Goal: Navigation & Orientation: Find specific page/section

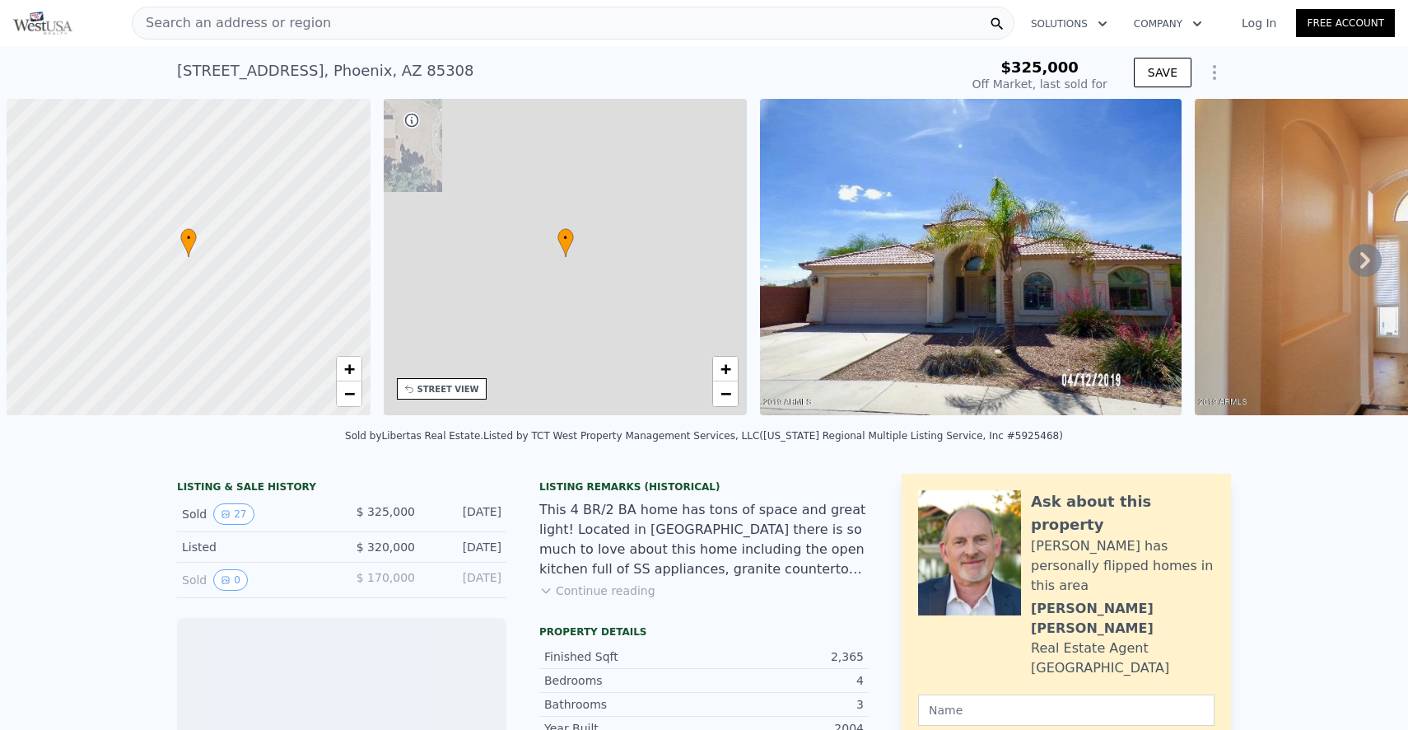
scroll to position [0, 7]
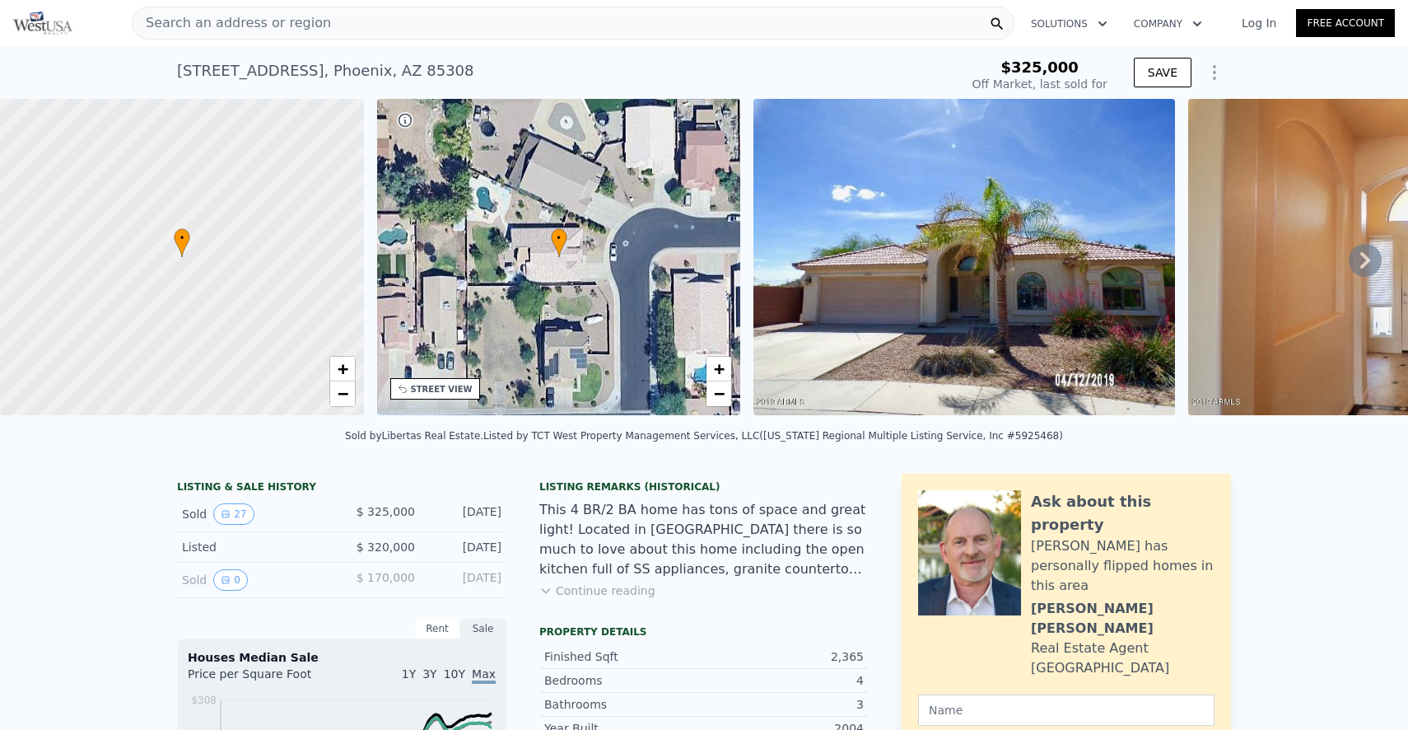
click at [1366, 264] on icon at bounding box center [1365, 260] width 33 height 33
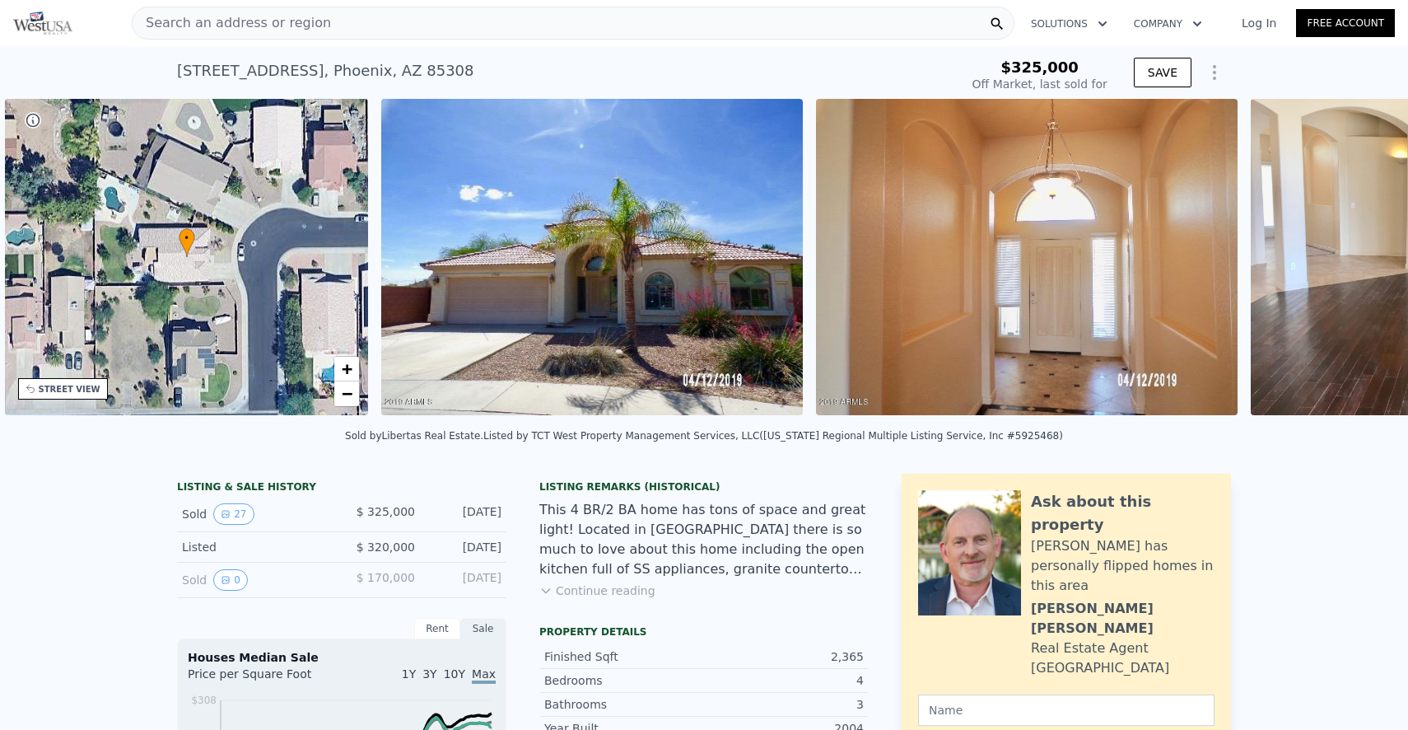
scroll to position [0, 383]
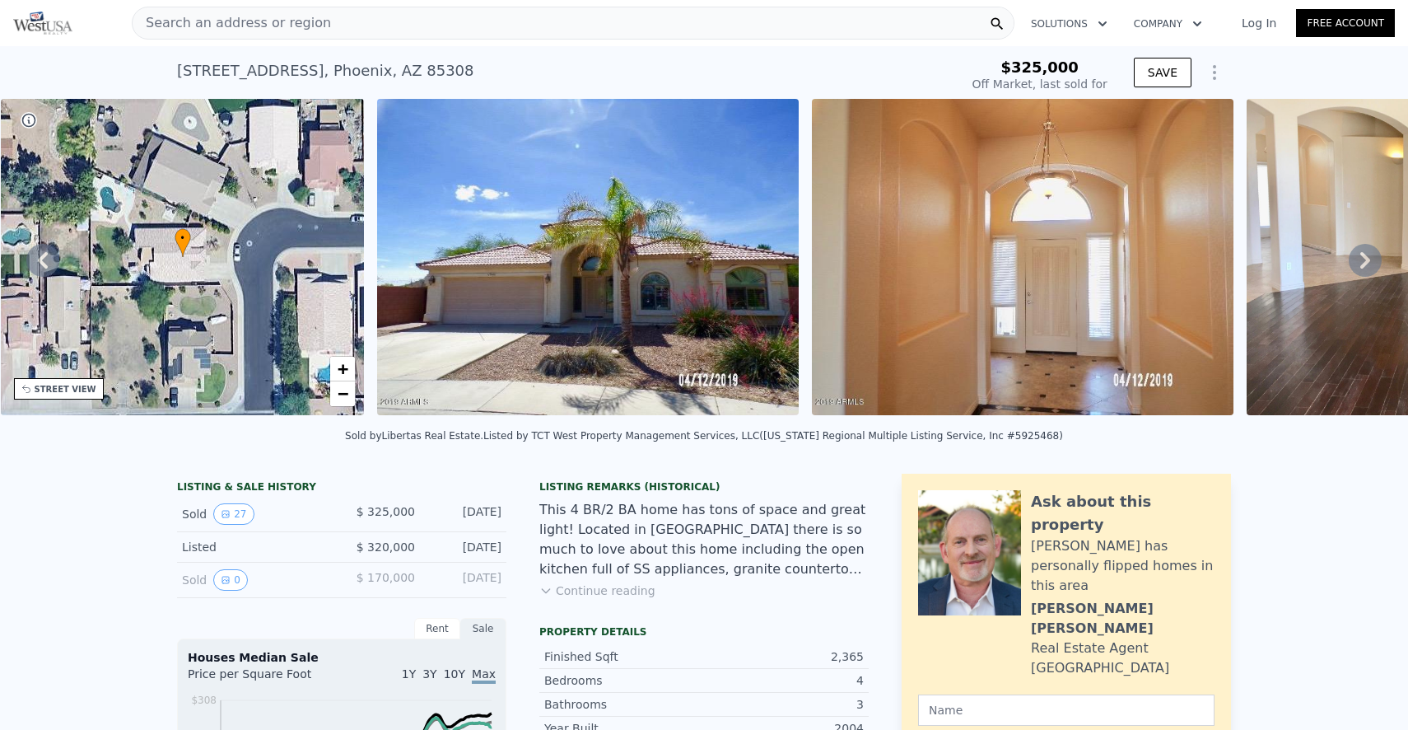
click at [1366, 266] on icon at bounding box center [1365, 260] width 33 height 33
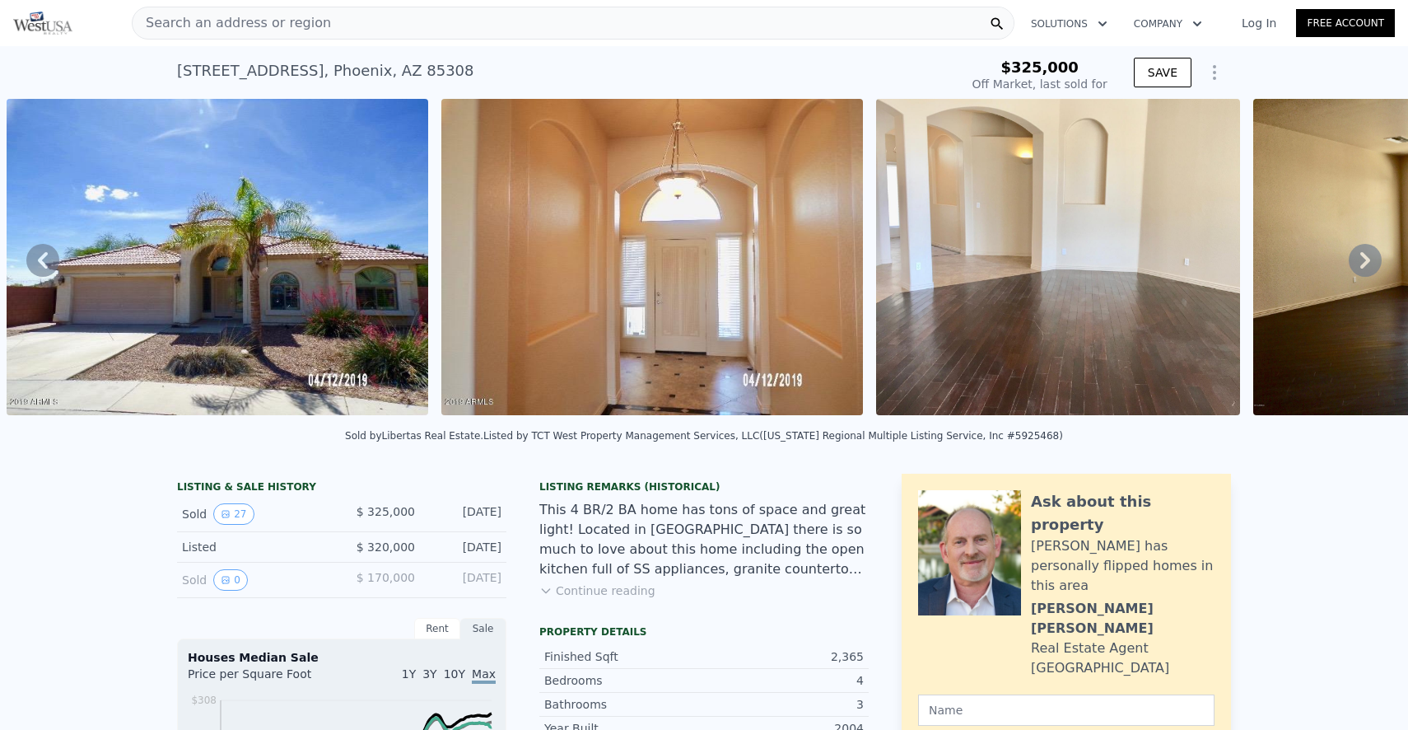
click at [1366, 266] on icon at bounding box center [1365, 260] width 33 height 33
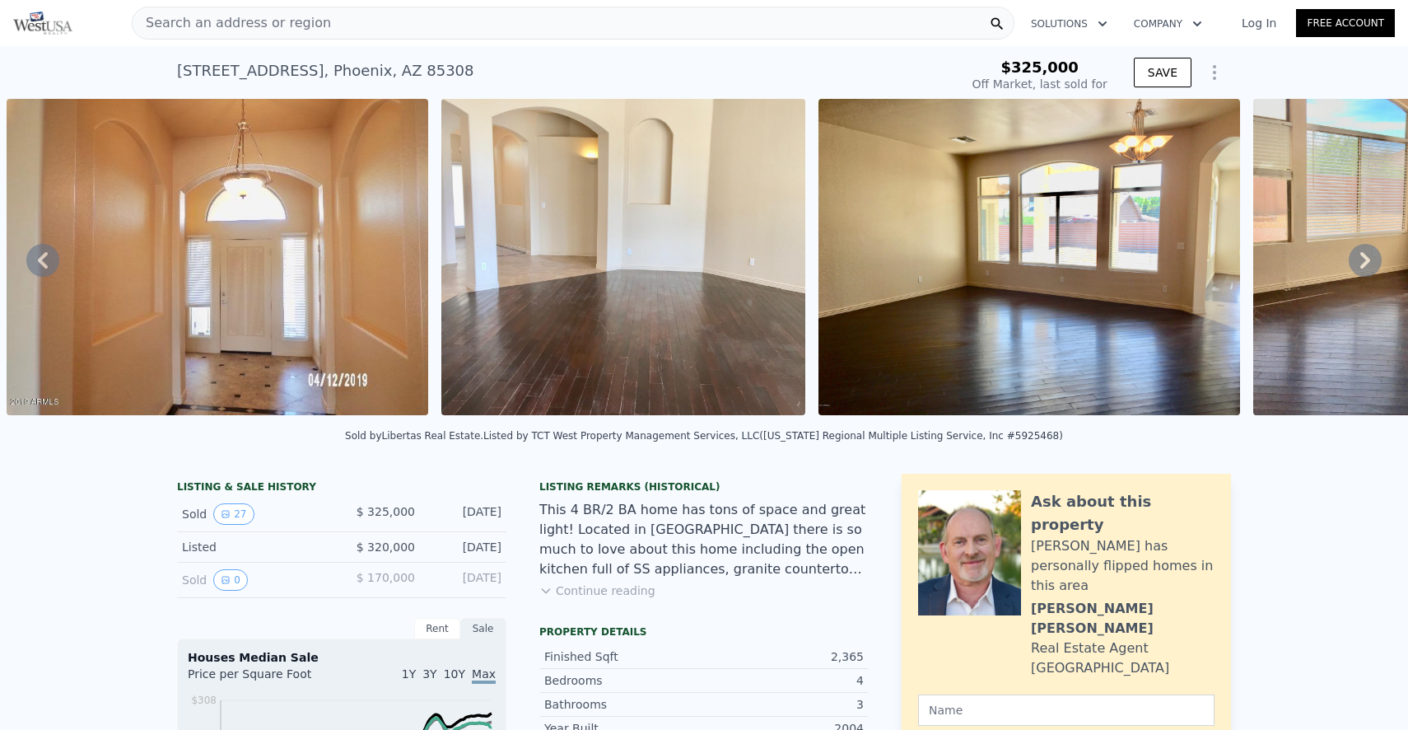
click at [1366, 266] on icon at bounding box center [1365, 260] width 33 height 33
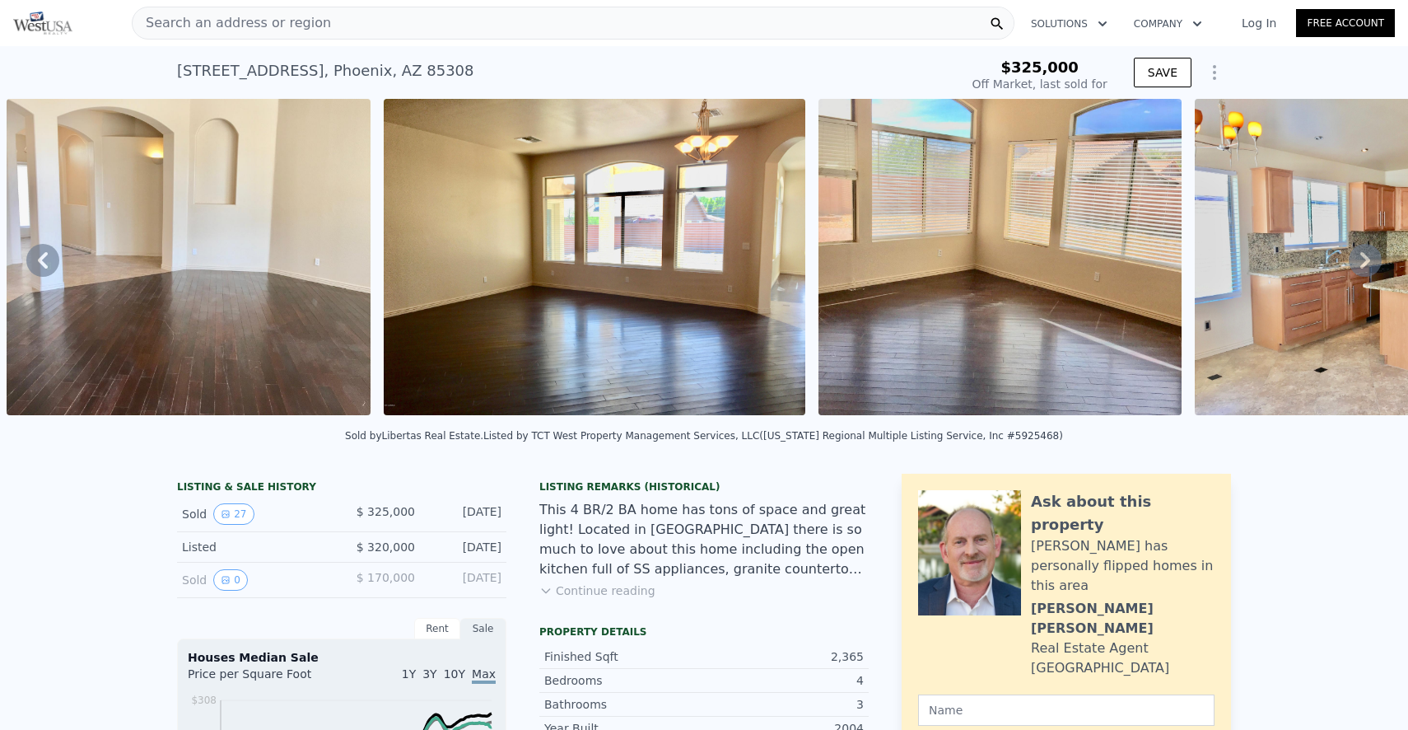
click at [1366, 267] on icon at bounding box center [1365, 260] width 33 height 33
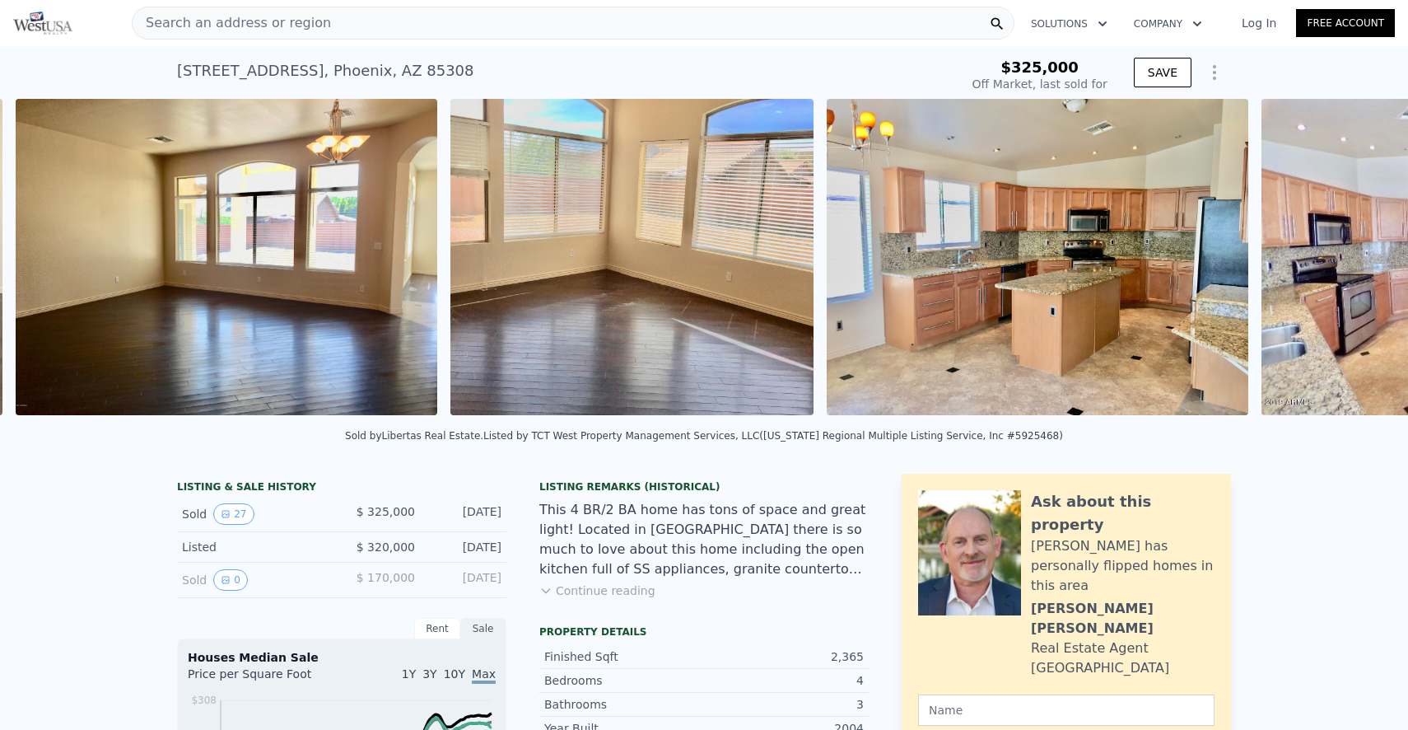
scroll to position [0, 2000]
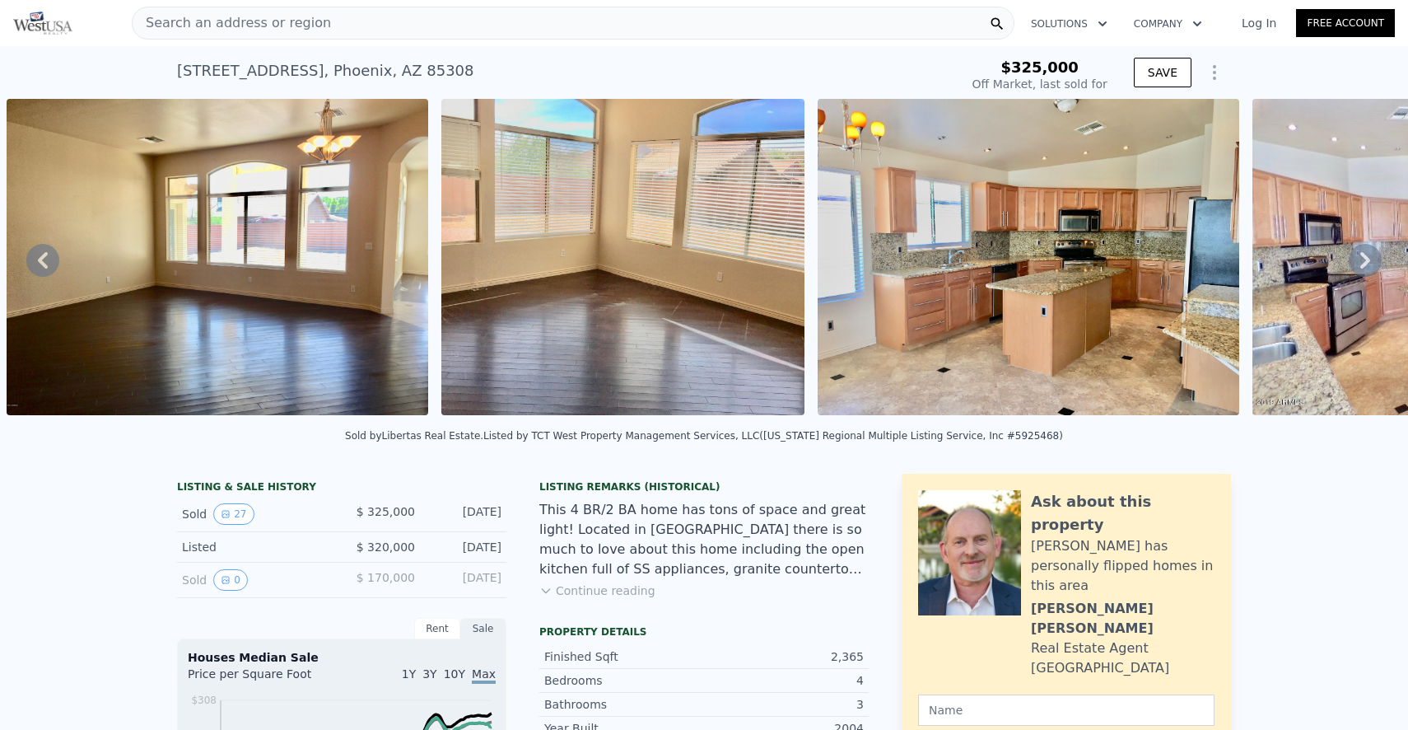
click at [1364, 267] on icon at bounding box center [1365, 260] width 33 height 33
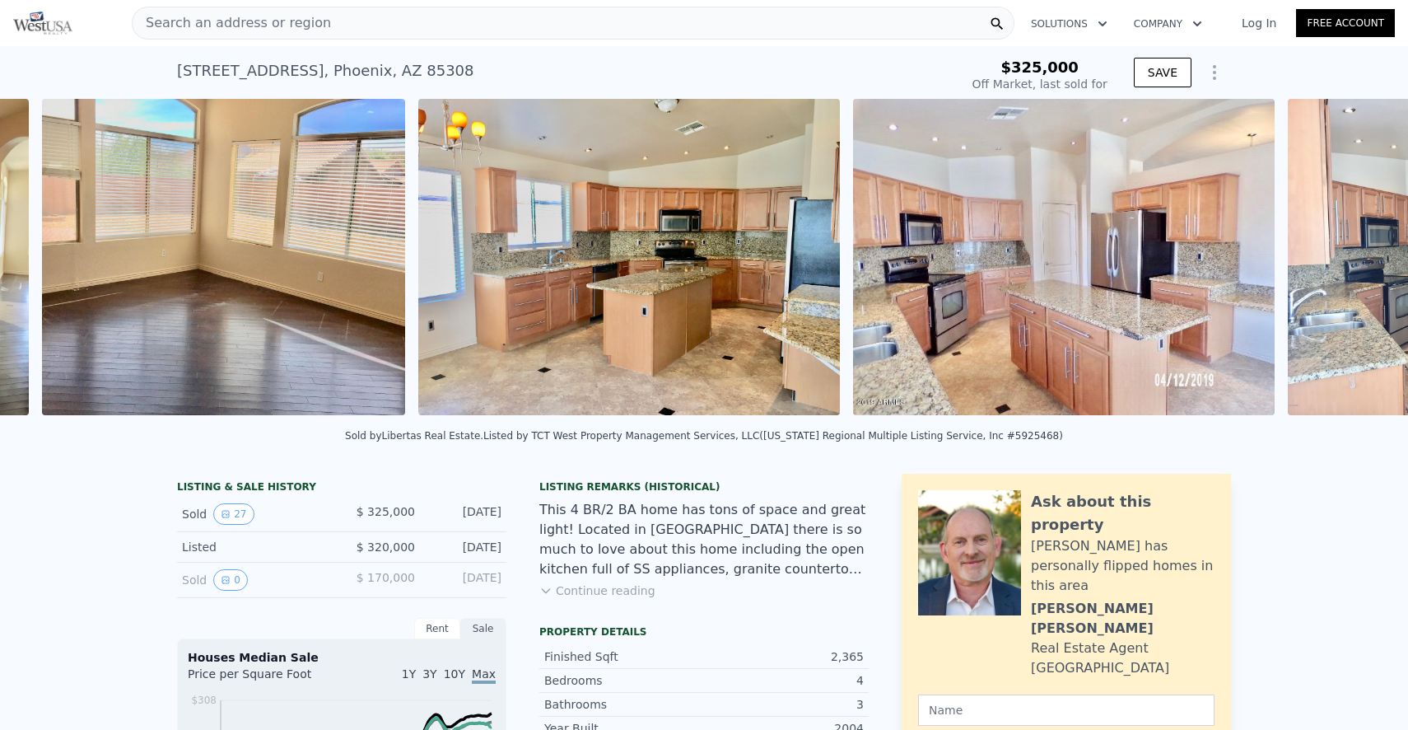
scroll to position [0, 2435]
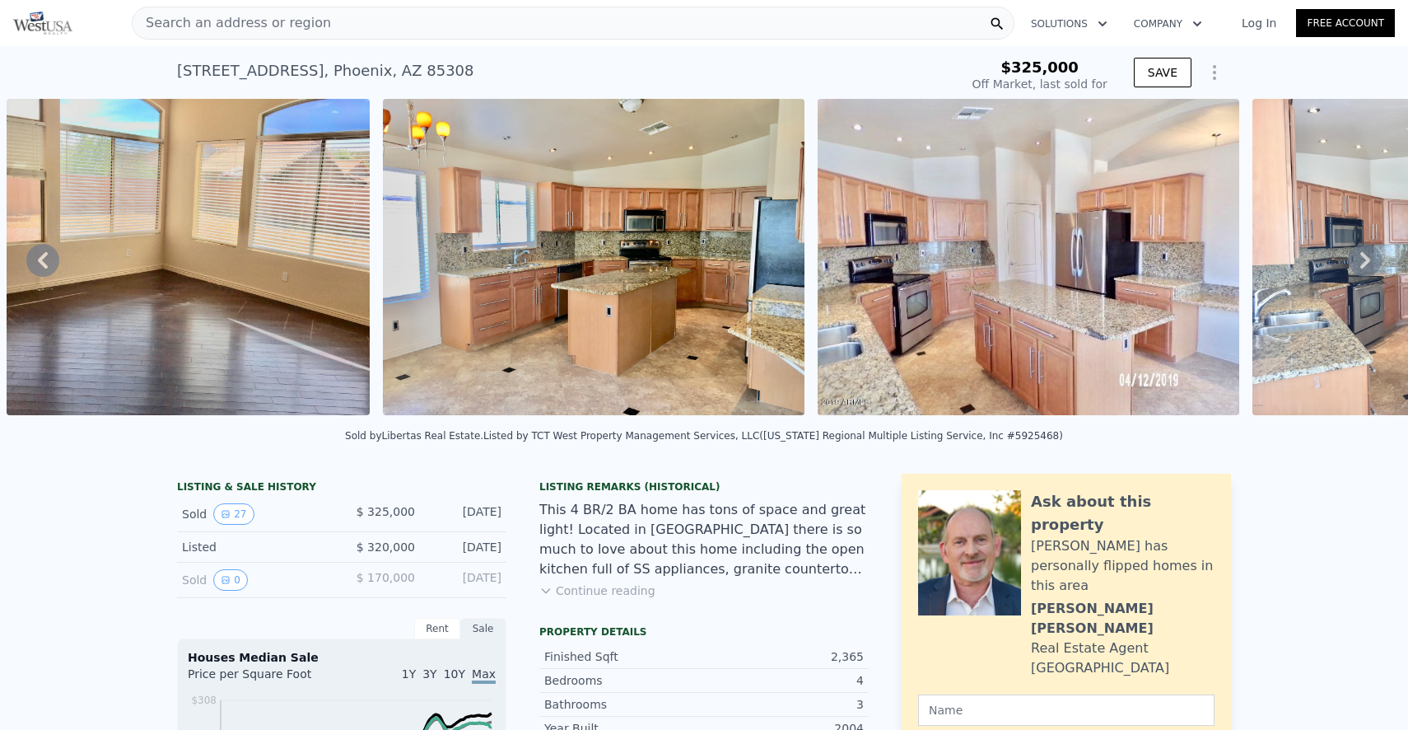
click at [1364, 268] on icon at bounding box center [1365, 260] width 33 height 33
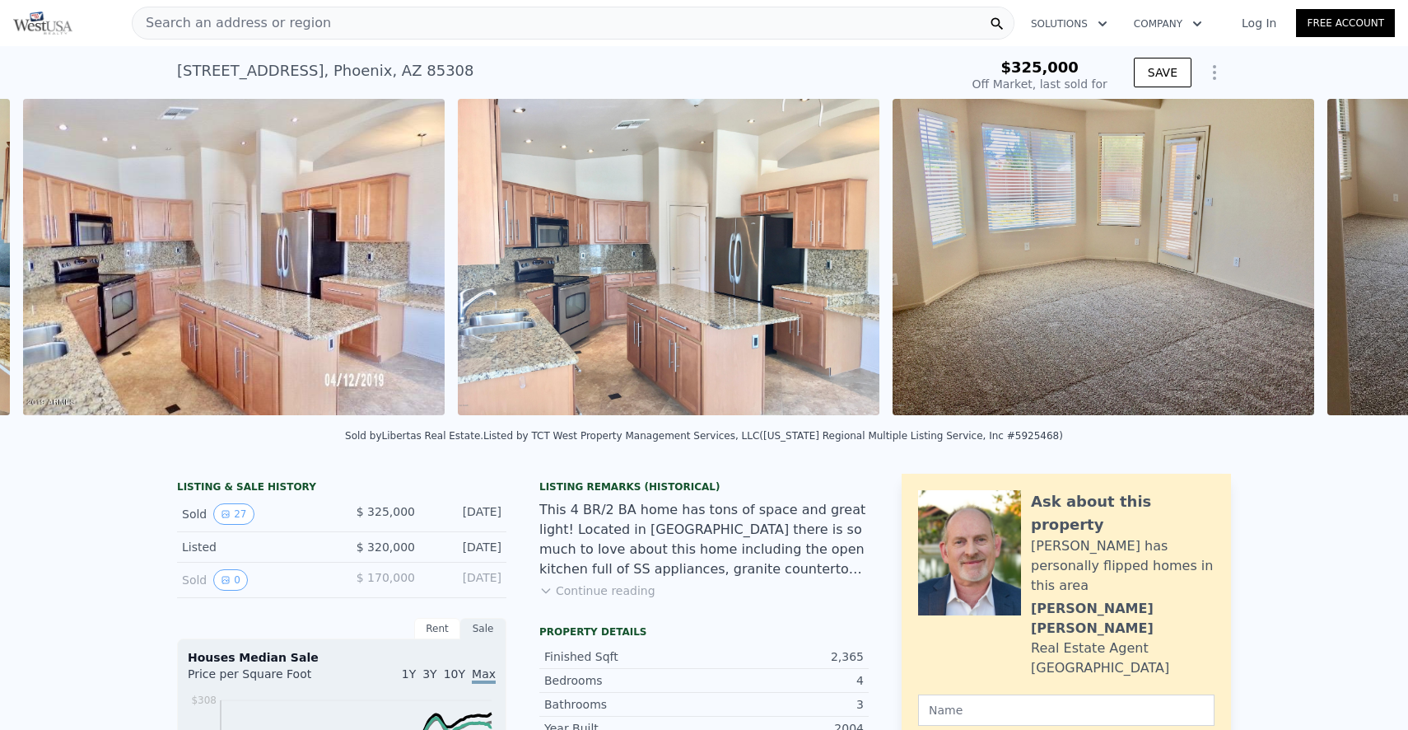
scroll to position [0, 3246]
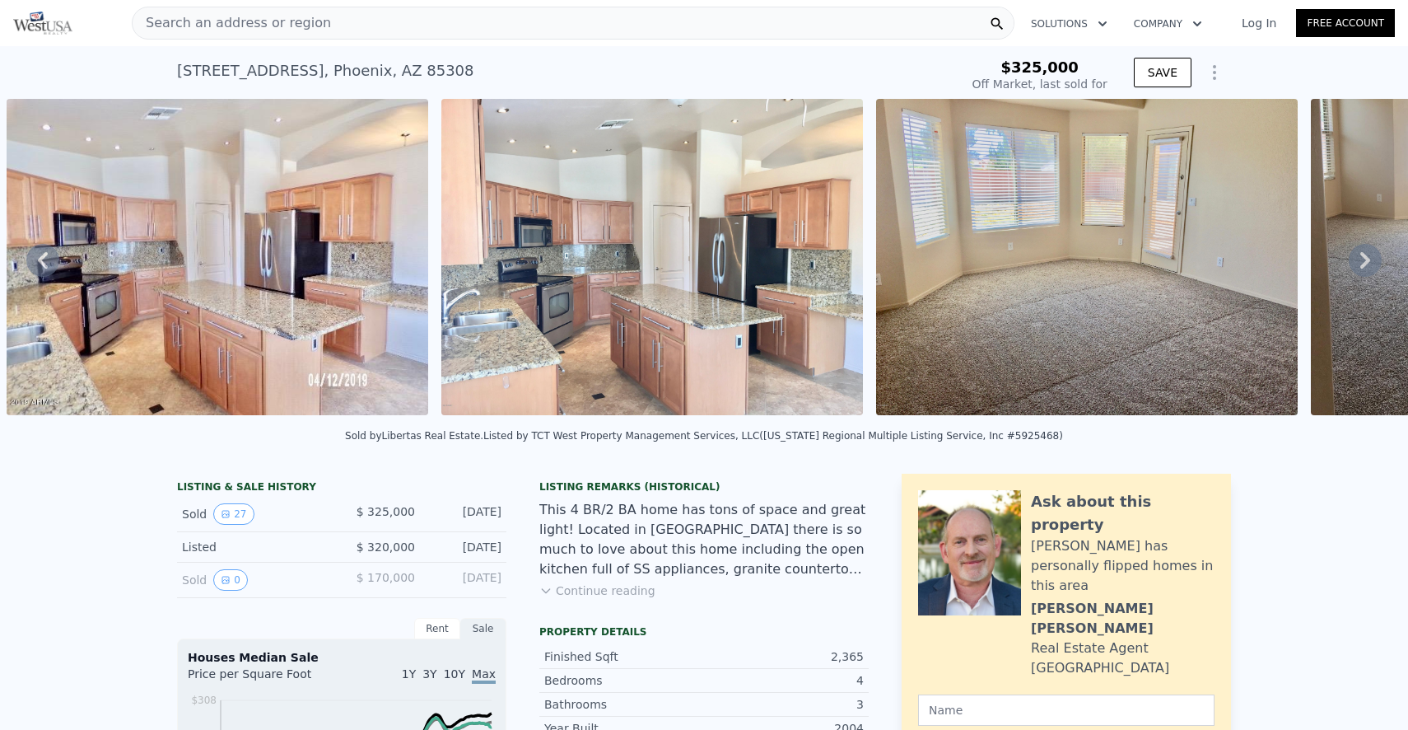
click at [1364, 267] on icon at bounding box center [1365, 260] width 33 height 33
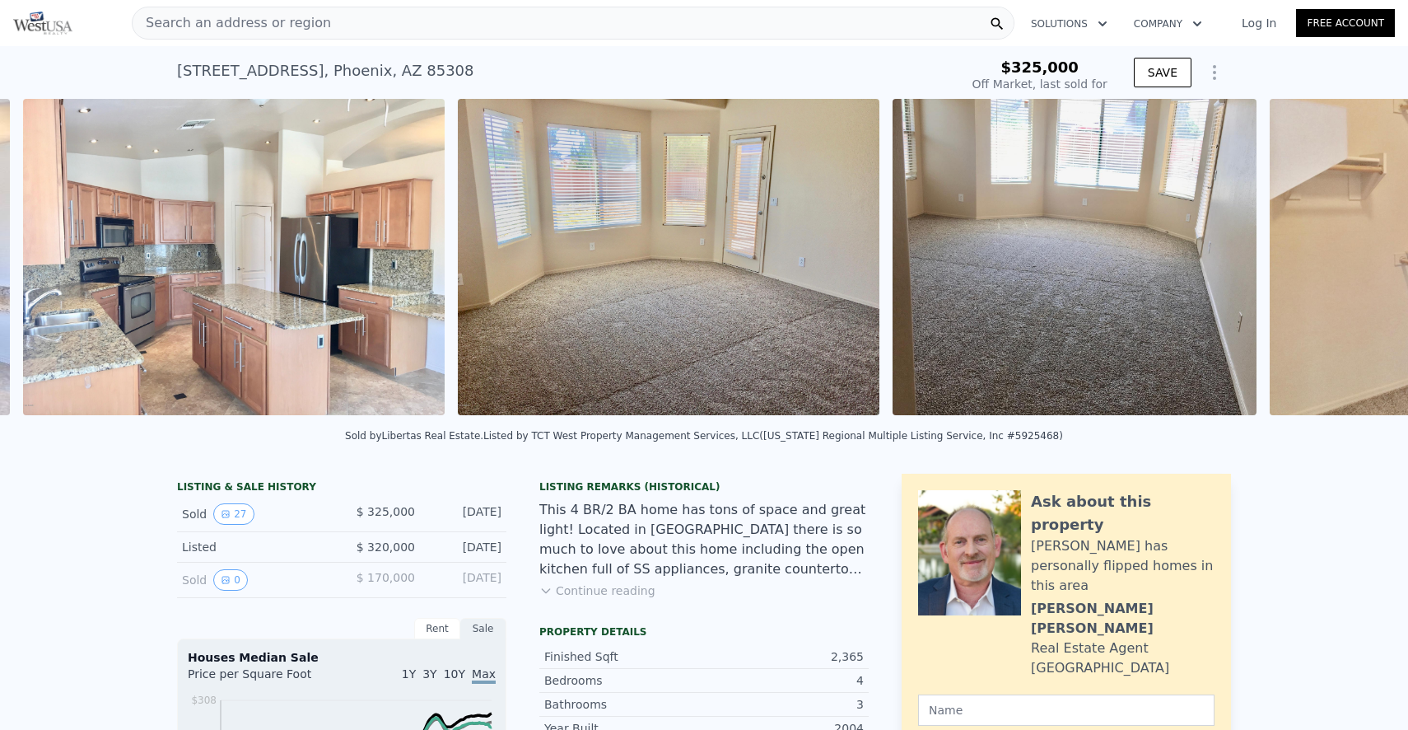
scroll to position [0, 3681]
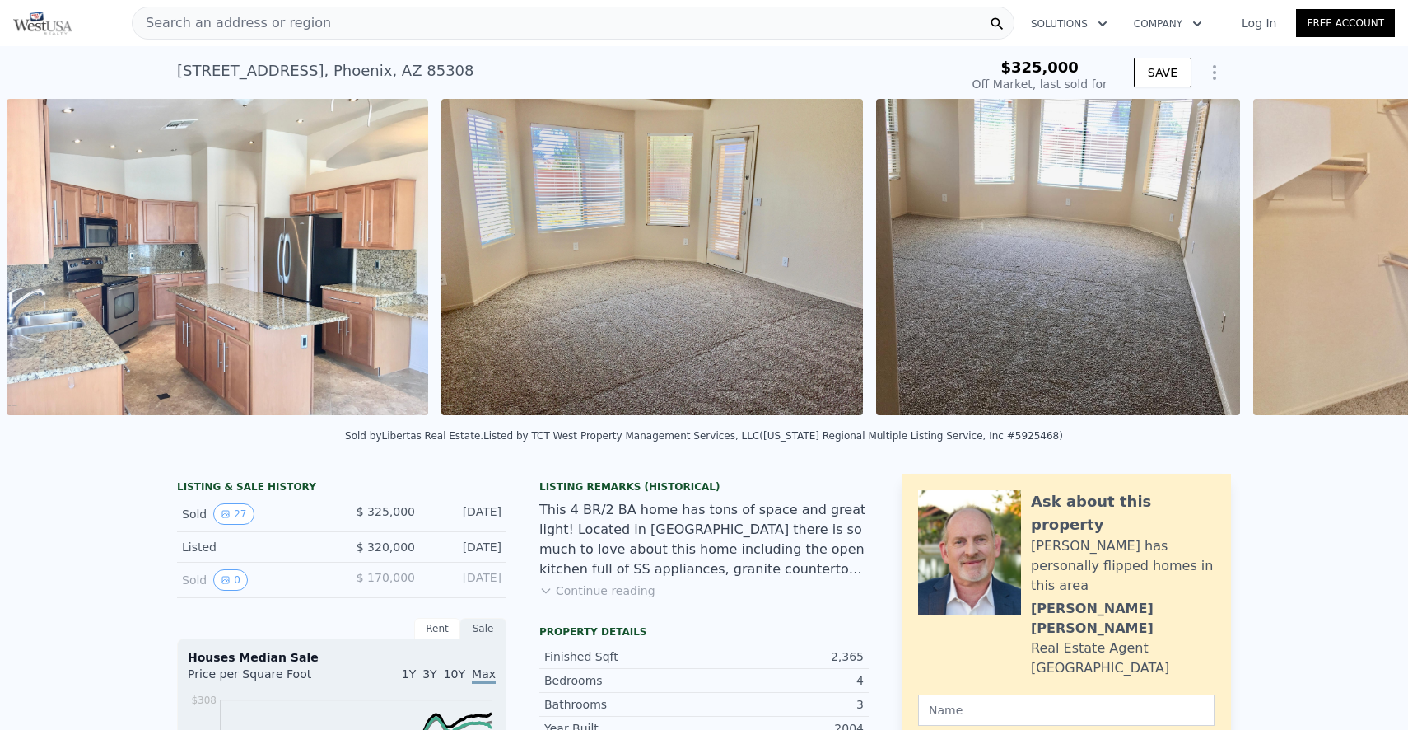
click at [1364, 267] on img at bounding box center [1435, 257] width 364 height 316
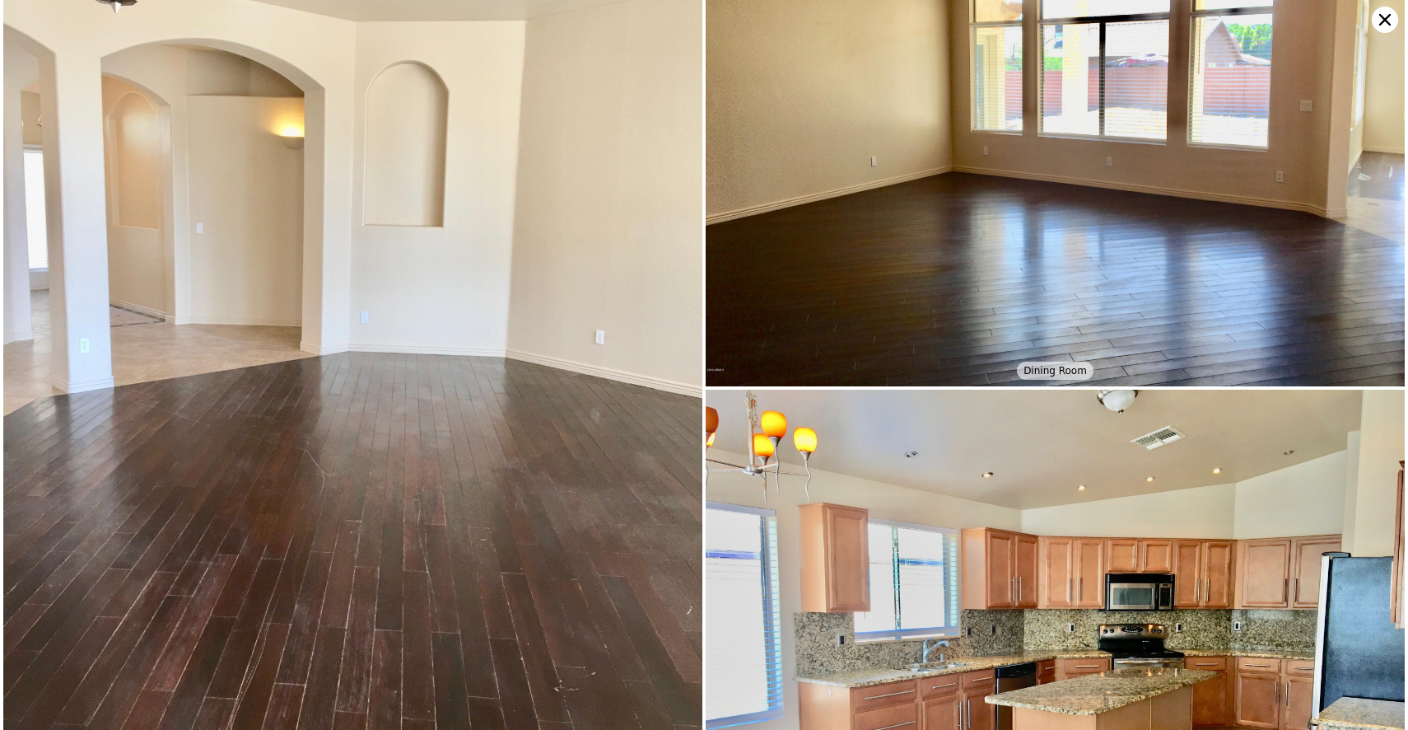
scroll to position [3196, 0]
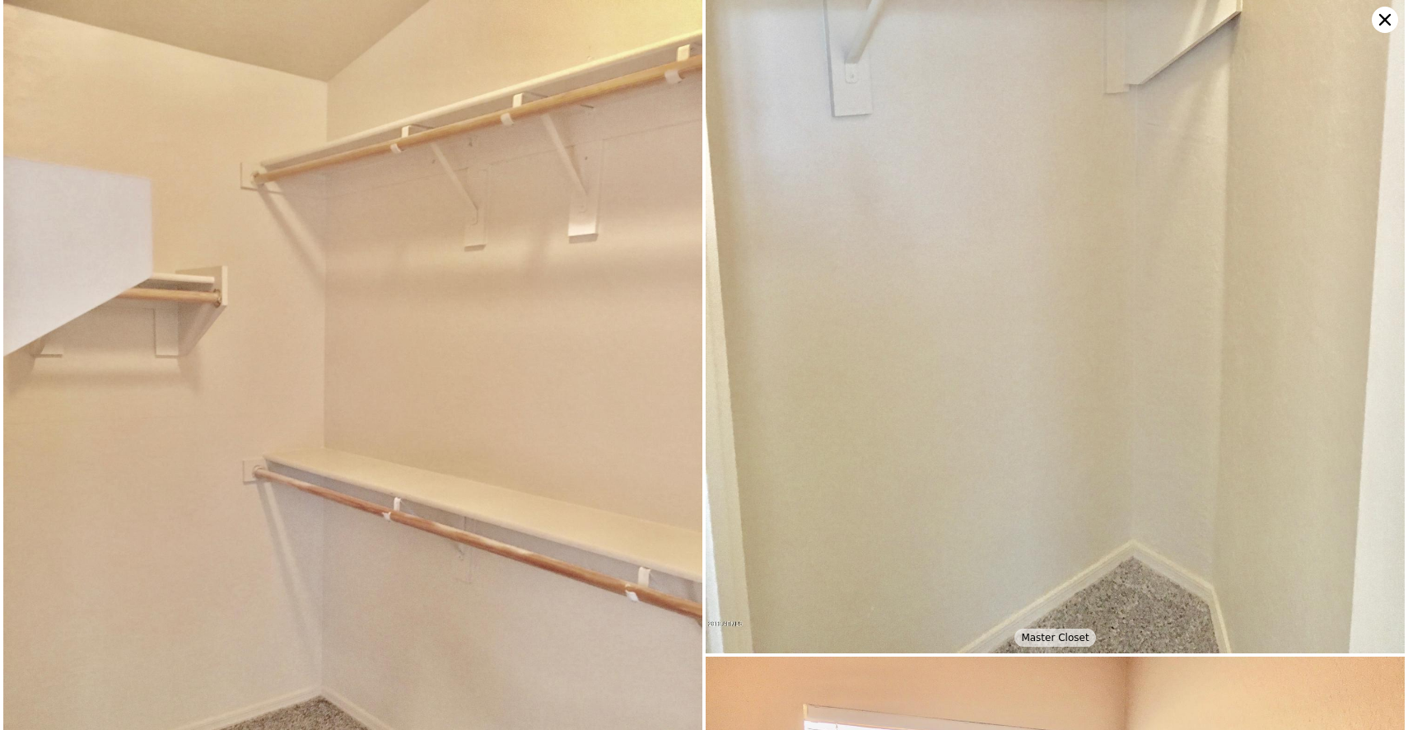
click at [1364, 268] on img at bounding box center [1055, 187] width 699 height 932
click at [1378, 22] on icon at bounding box center [1385, 20] width 26 height 26
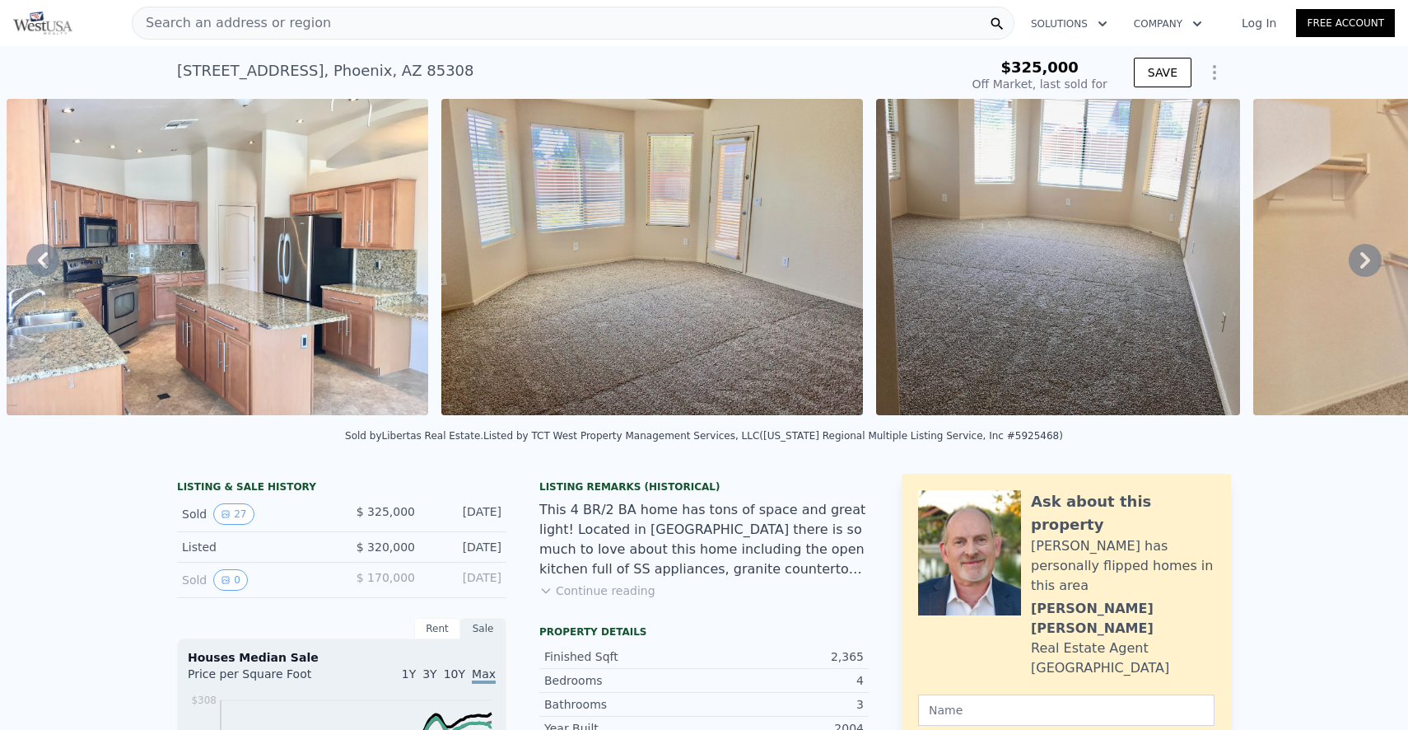
click at [1361, 262] on icon at bounding box center [1365, 260] width 33 height 33
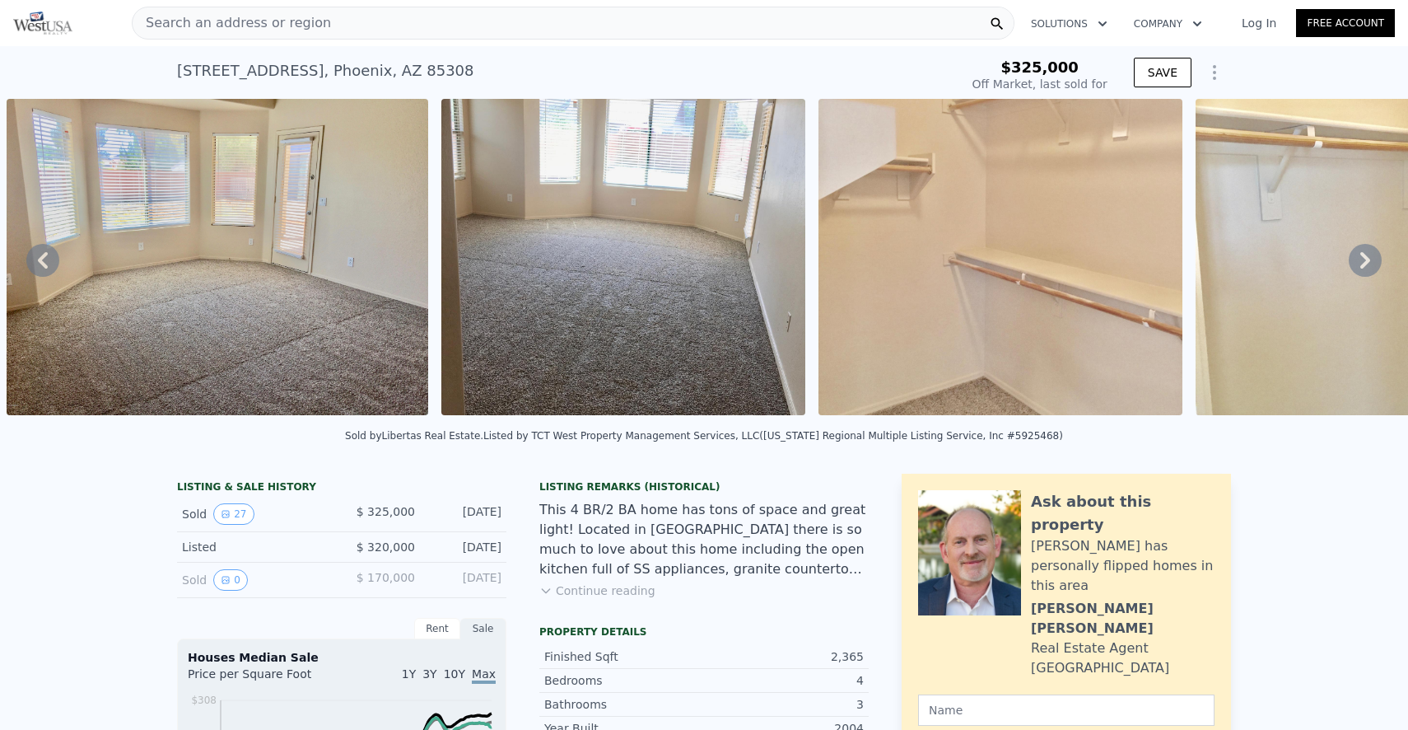
click at [1361, 262] on icon at bounding box center [1365, 260] width 33 height 33
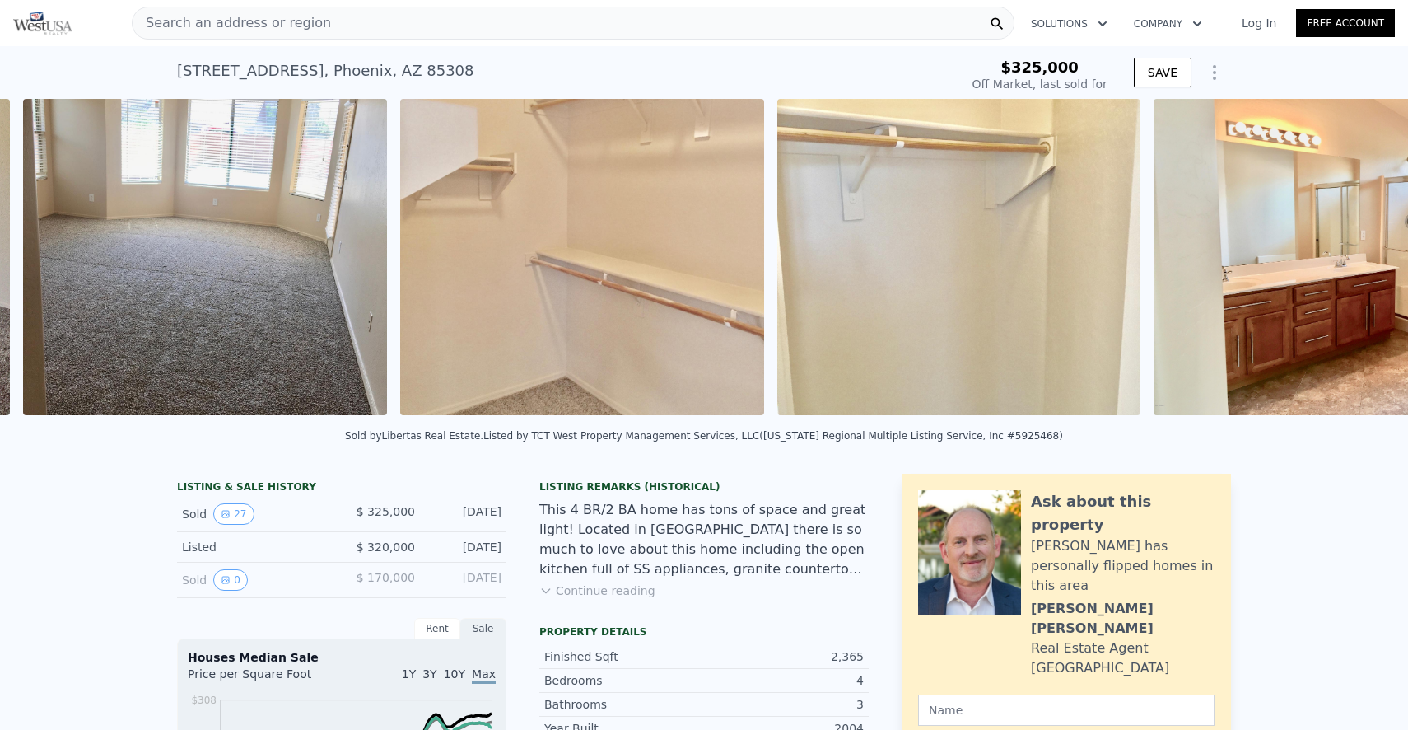
scroll to position [0, 4550]
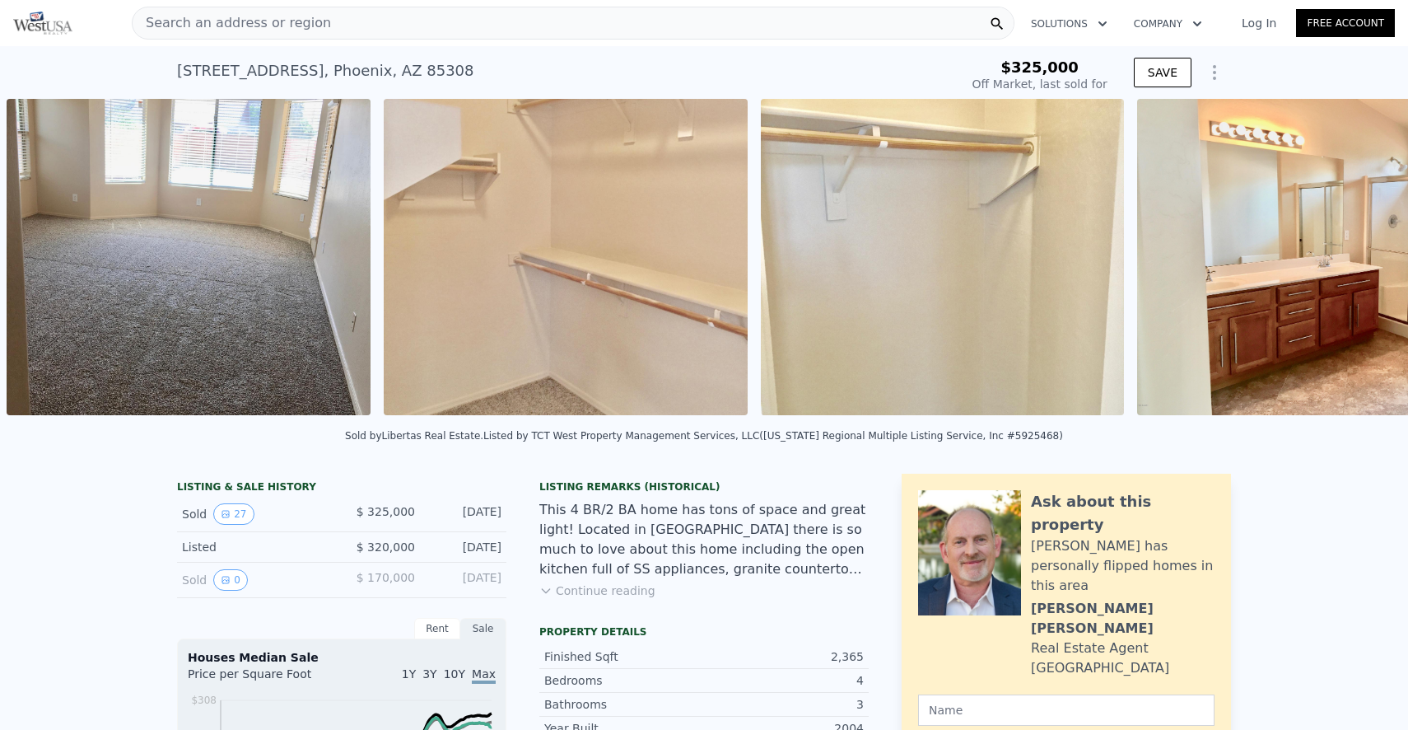
click at [1361, 262] on div "• + − • + − STREET VIEW Loading... SATELLITE VIEW" at bounding box center [704, 260] width 1408 height 322
click at [1370, 263] on icon at bounding box center [1365, 260] width 33 height 33
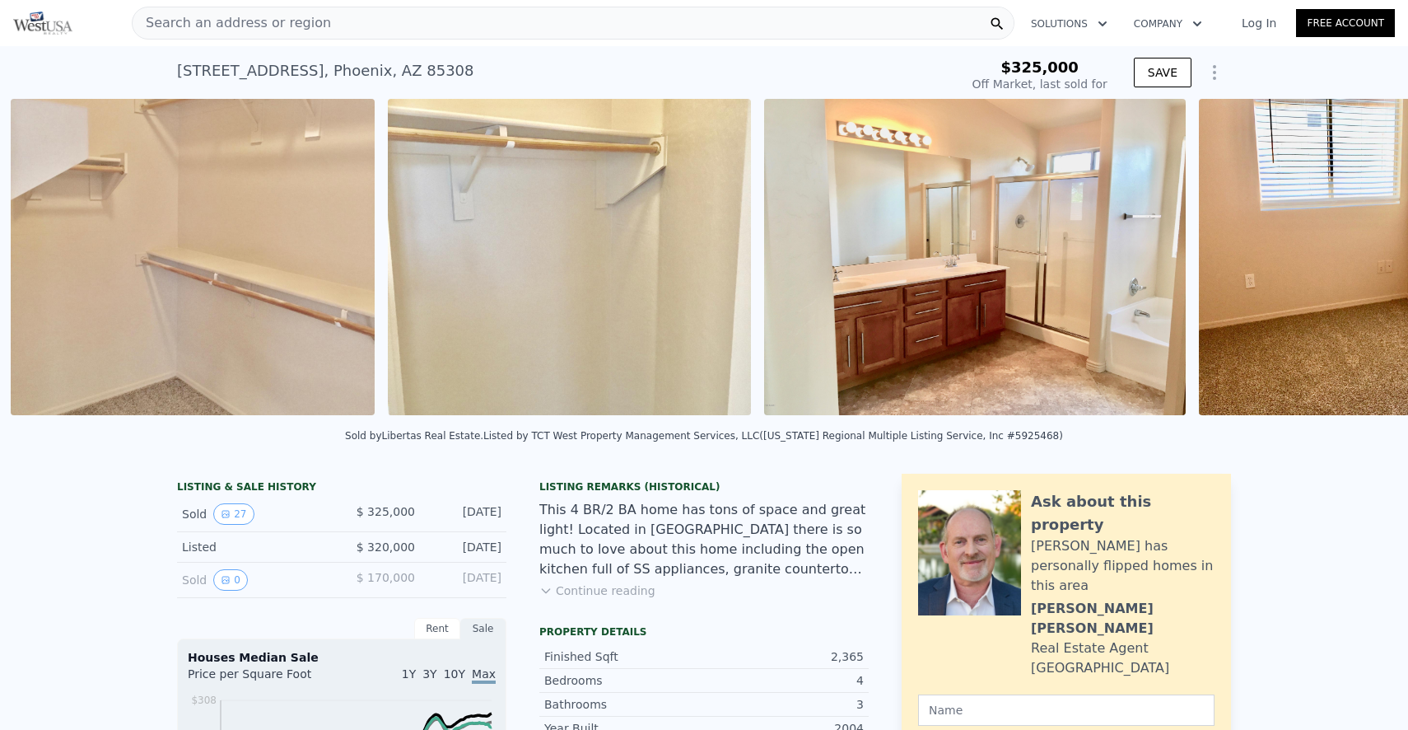
scroll to position [0, 4927]
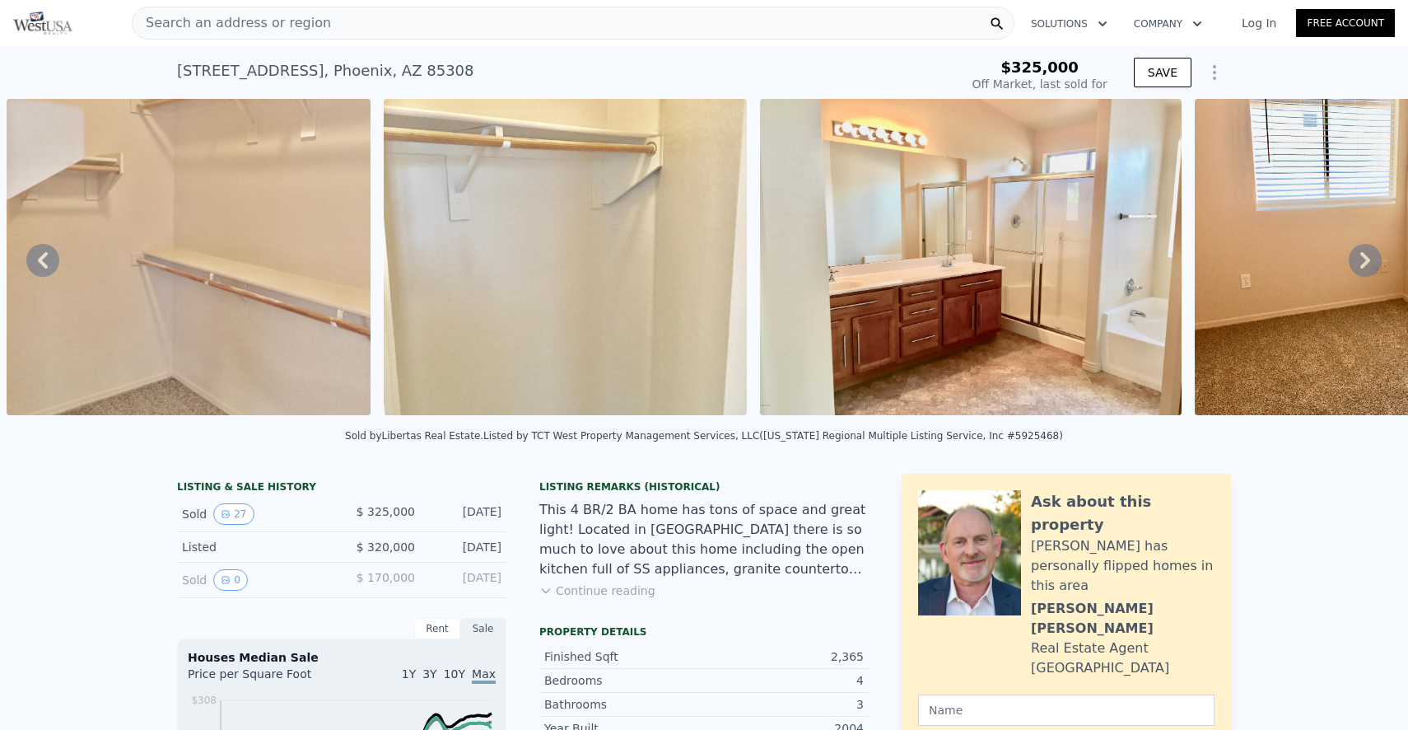
click at [1370, 263] on icon at bounding box center [1365, 260] width 33 height 33
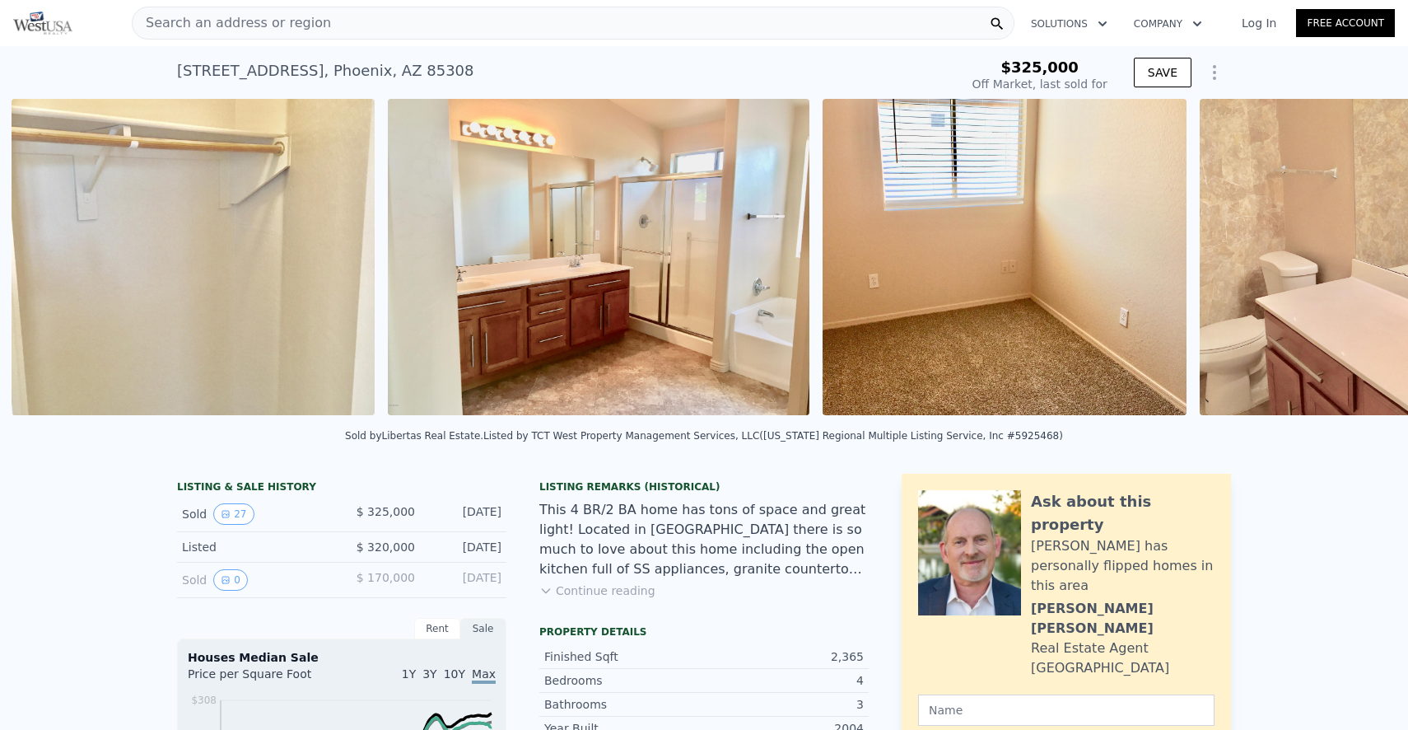
scroll to position [0, 5303]
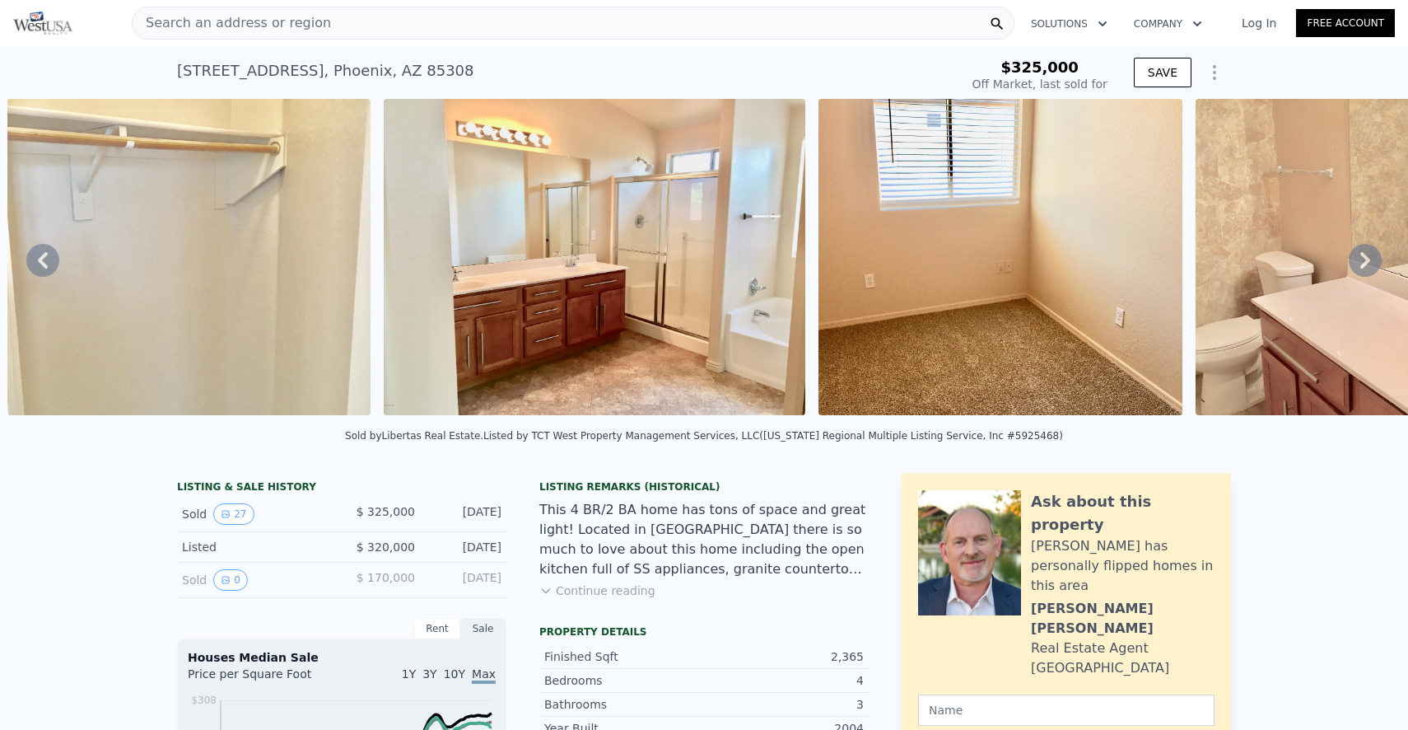
click at [1370, 263] on icon at bounding box center [1365, 260] width 33 height 33
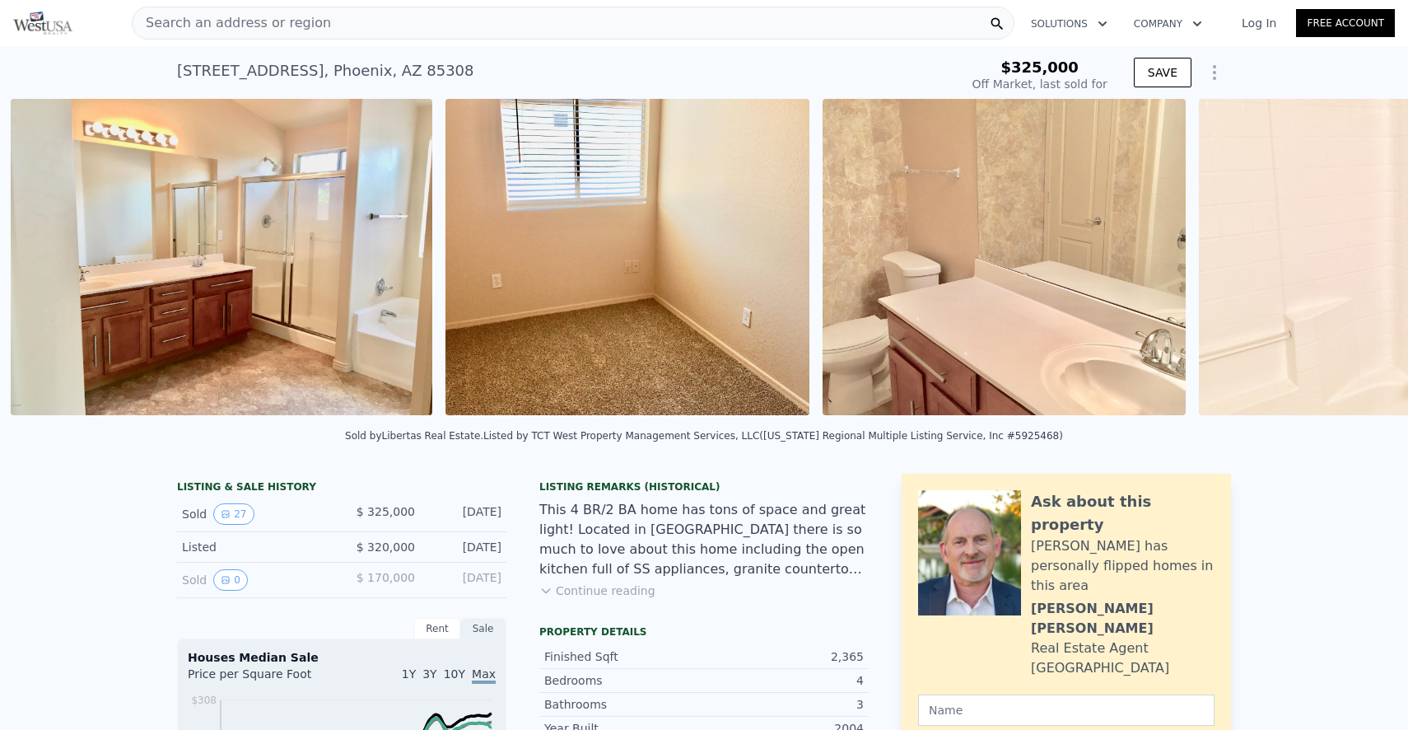
scroll to position [0, 5681]
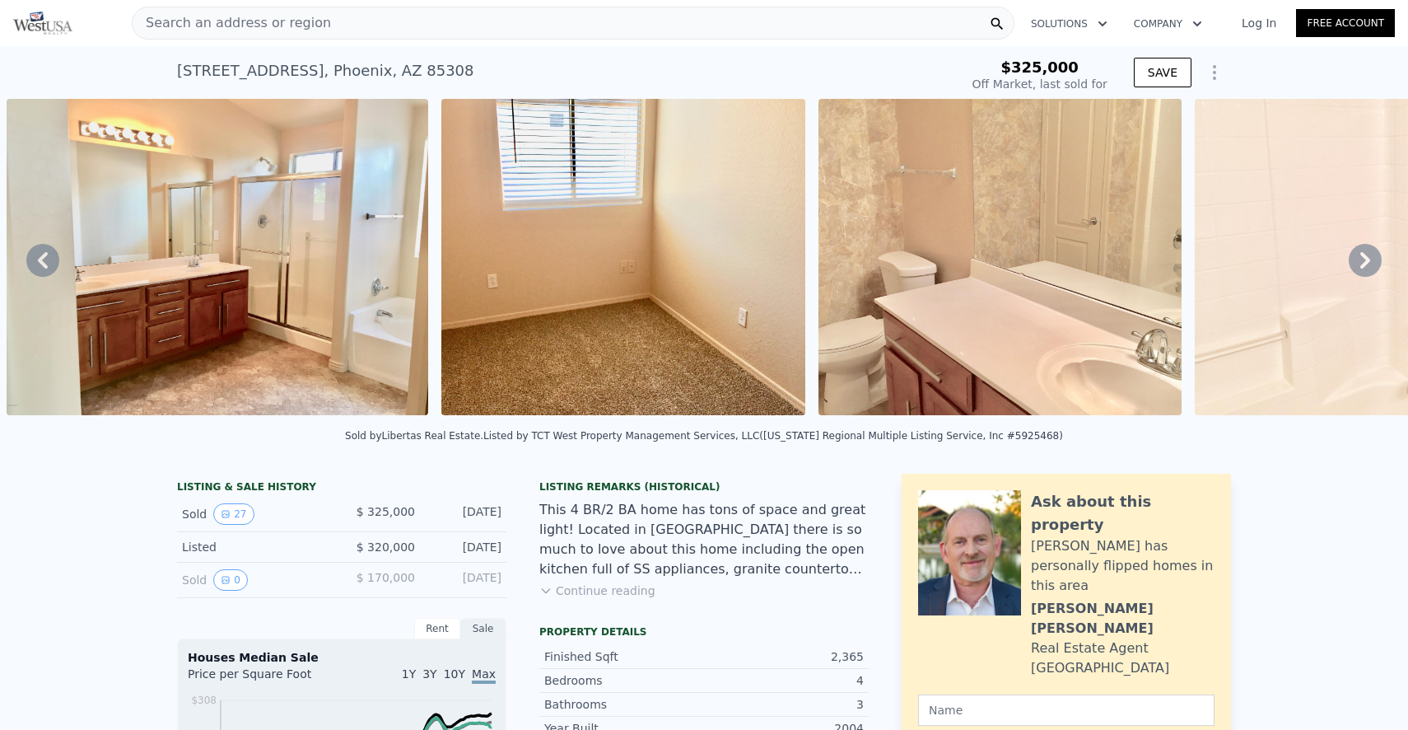
click at [1370, 263] on div "• + − • + − STREET VIEW Loading... SATELLITE VIEW" at bounding box center [704, 260] width 1408 height 322
click at [1370, 263] on icon at bounding box center [1365, 260] width 33 height 33
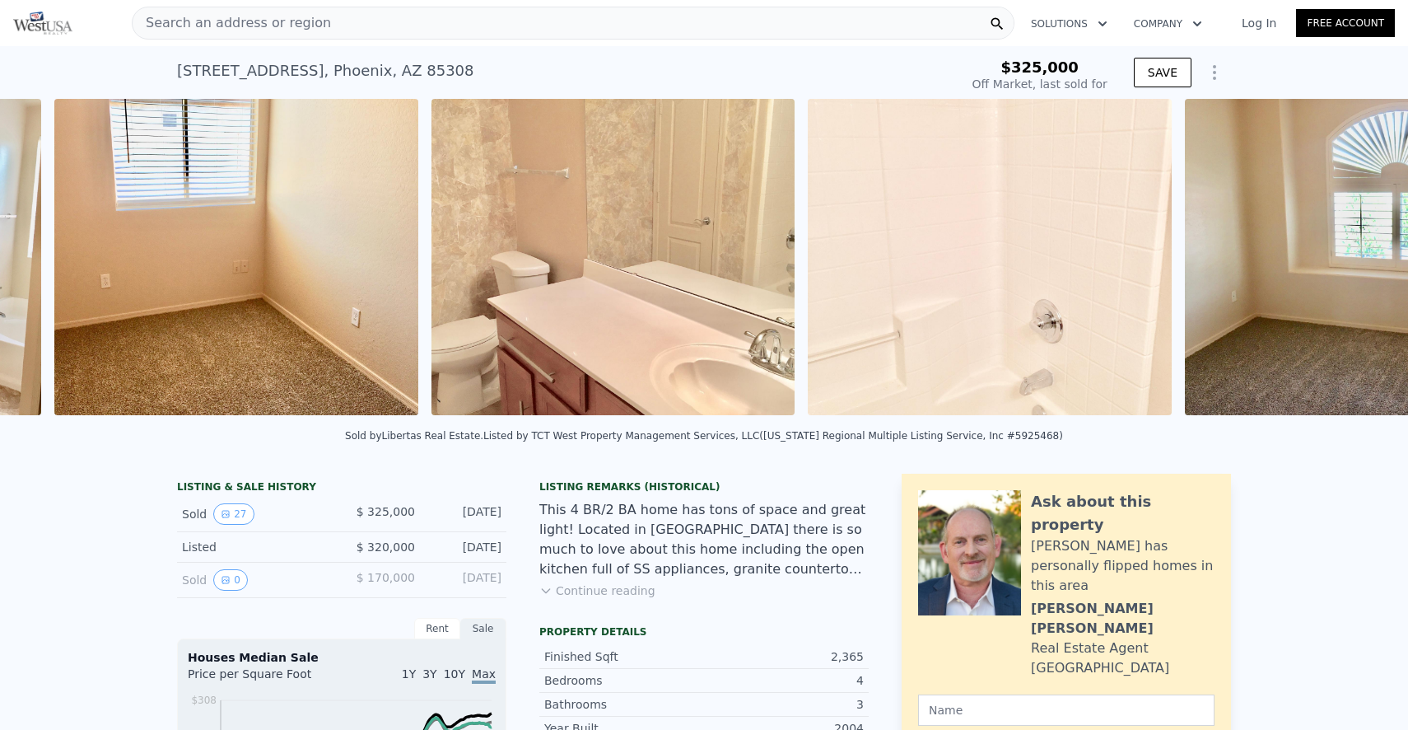
scroll to position [0, 6115]
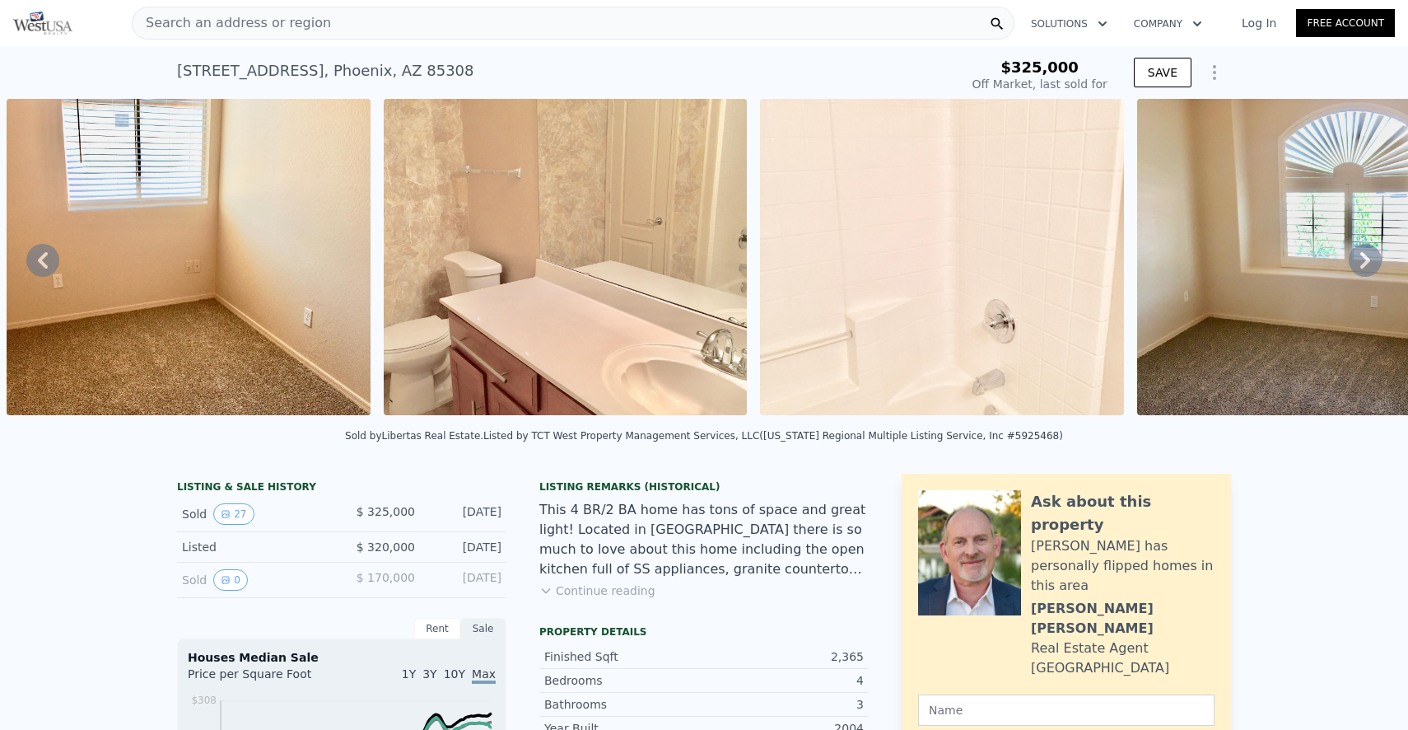
click at [1372, 268] on icon at bounding box center [1365, 260] width 33 height 33
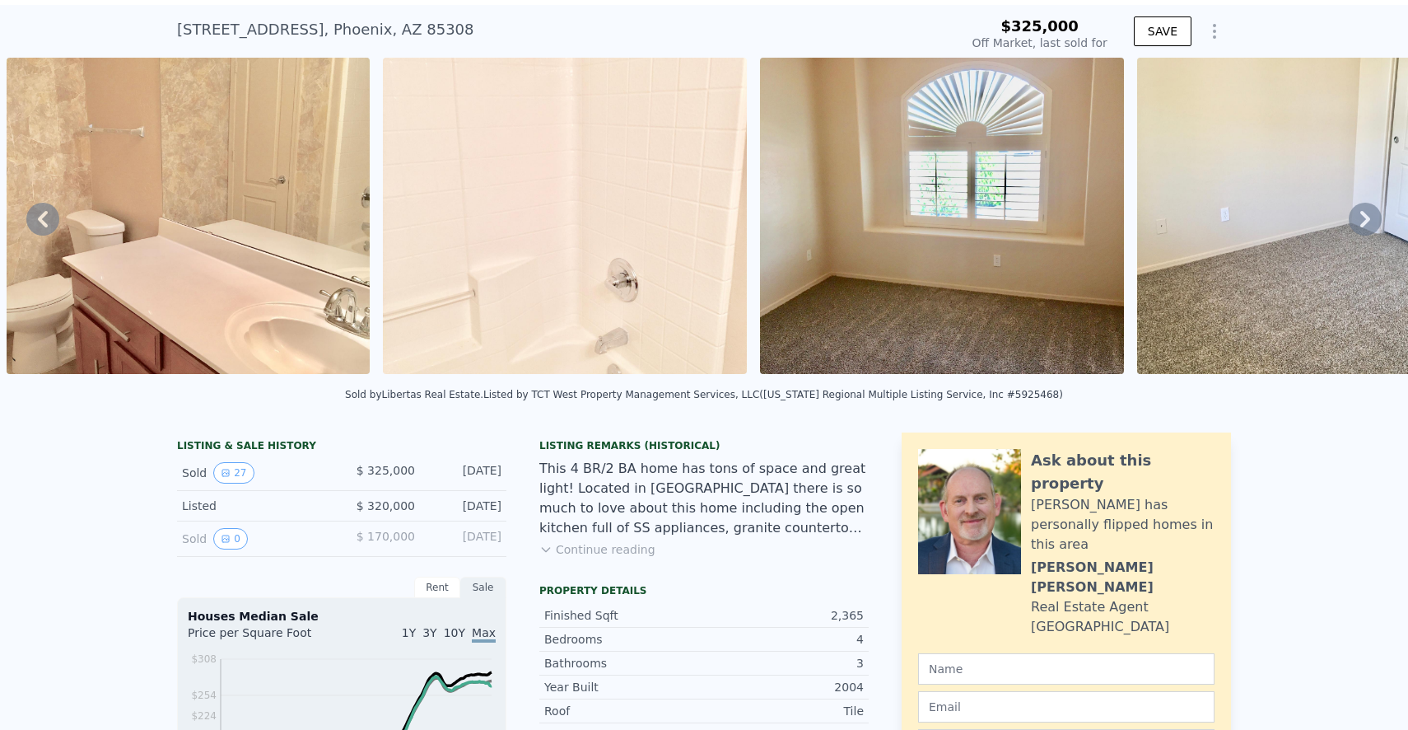
scroll to position [6, 0]
